Goal: Transaction & Acquisition: Purchase product/service

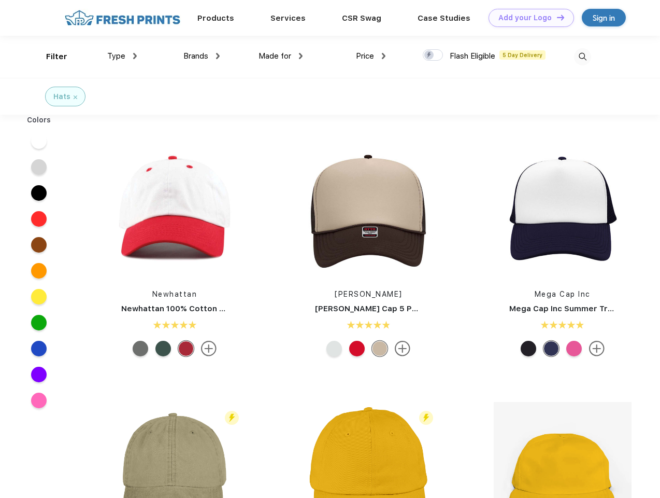
click at [528, 18] on link "Add your Logo Design Tool" at bounding box center [532, 18] width 86 height 18
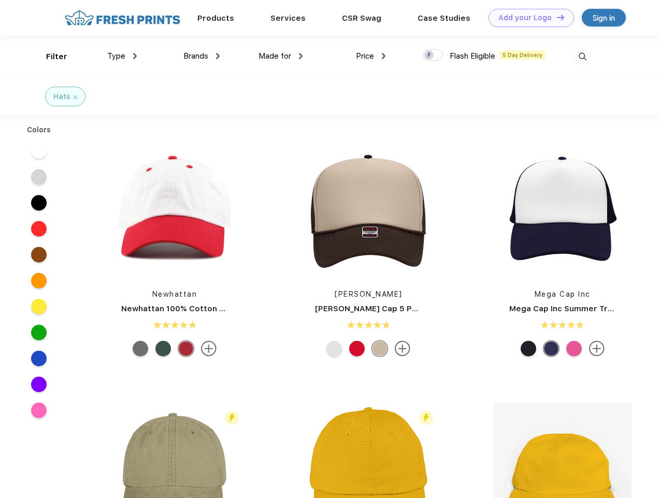
click at [0, 0] on div "Design Tool" at bounding box center [0, 0] width 0 height 0
click at [556, 17] on link "Add your Logo Design Tool" at bounding box center [532, 18] width 86 height 18
click at [50, 57] on div "Filter" at bounding box center [56, 57] width 21 height 12
click at [122, 56] on span "Type" at bounding box center [116, 55] width 18 height 9
click at [202, 56] on span "Brands" at bounding box center [196, 55] width 25 height 9
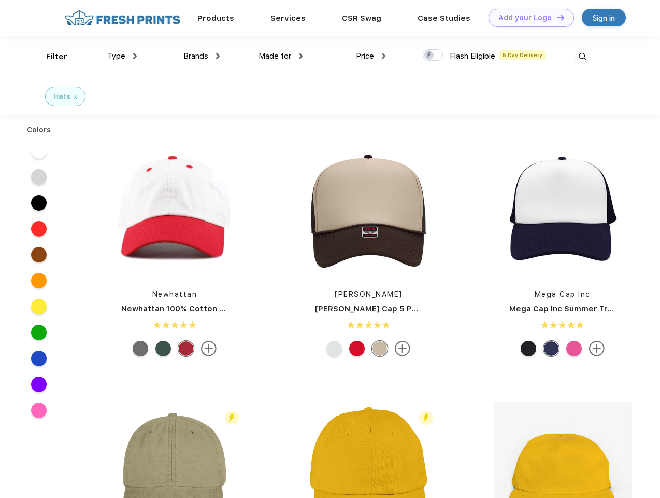
click at [281, 56] on span "Made for" at bounding box center [275, 55] width 33 height 9
click at [371, 56] on span "Price" at bounding box center [365, 55] width 18 height 9
click at [433, 55] on div at bounding box center [433, 54] width 20 height 11
click at [430, 55] on input "checkbox" at bounding box center [426, 52] width 7 height 7
click at [583, 57] on img at bounding box center [582, 56] width 17 height 17
